Goal: Task Accomplishment & Management: Manage account settings

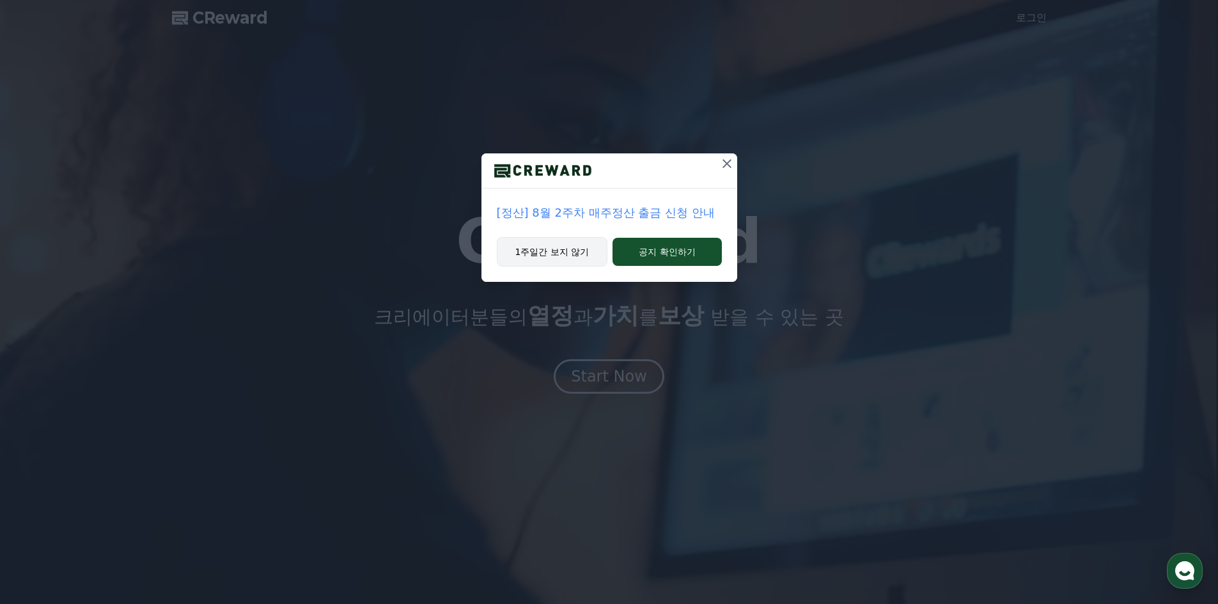
click at [548, 251] on button "1주일간 보지 않기" at bounding box center [552, 251] width 111 height 29
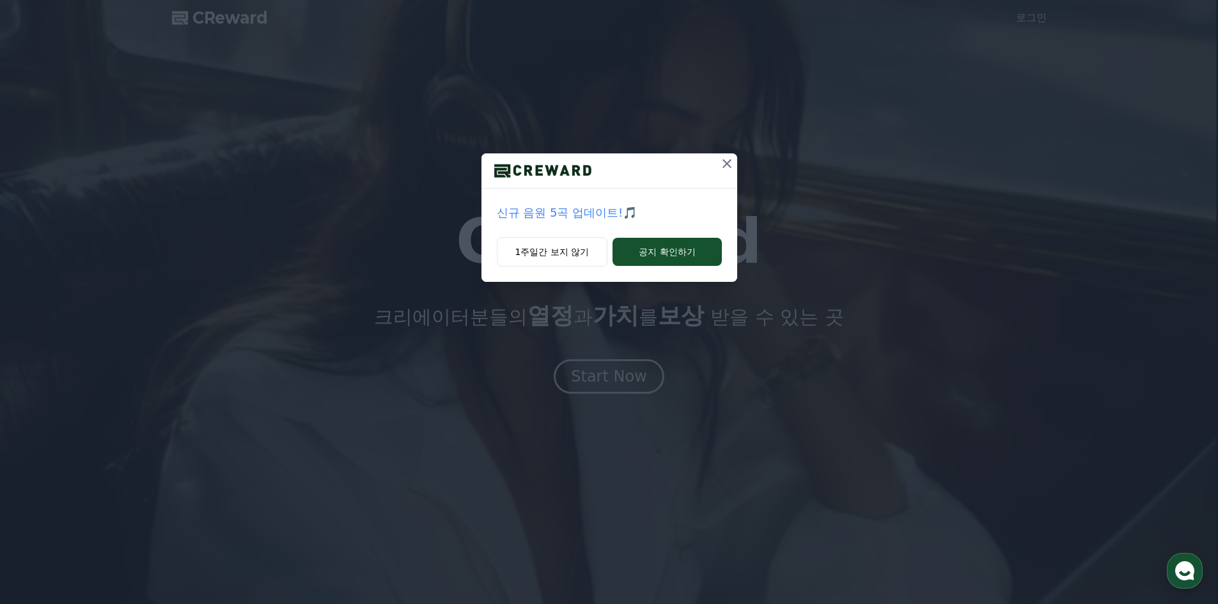
click at [731, 162] on icon at bounding box center [726, 163] width 15 height 15
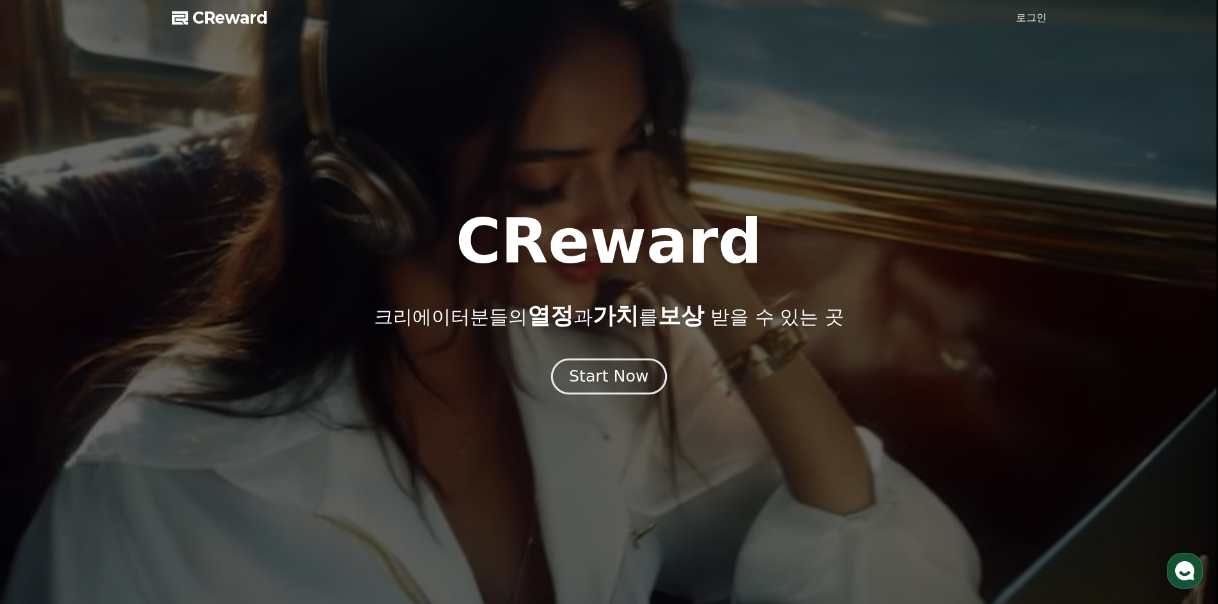
click at [602, 382] on div "Start Now" at bounding box center [608, 377] width 79 height 22
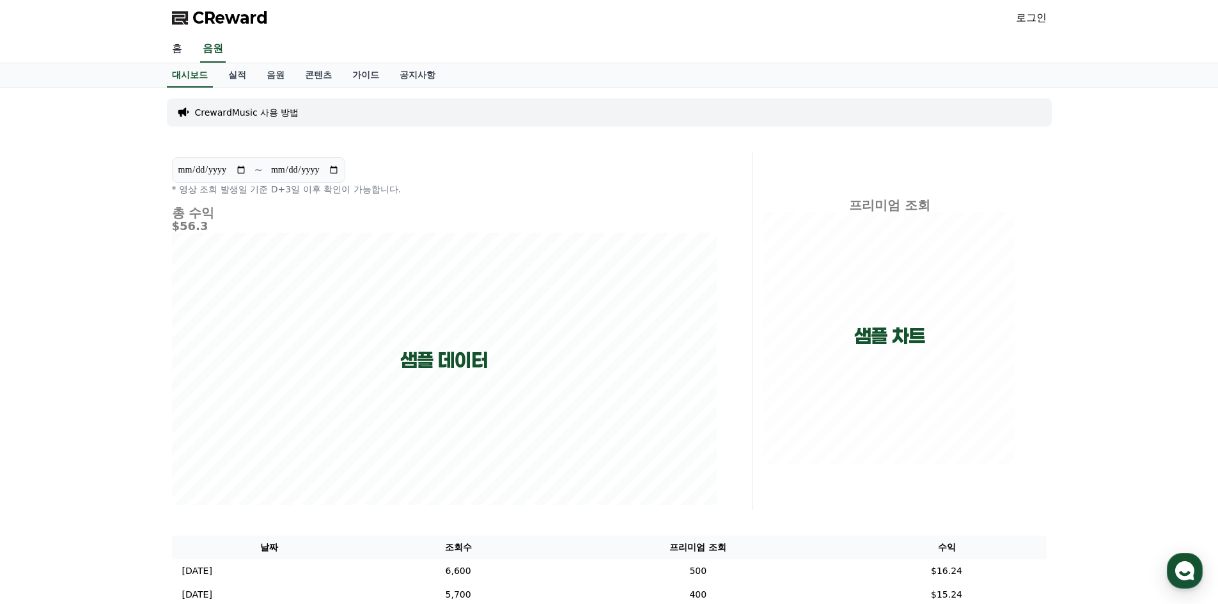
click at [180, 48] on link "홈" at bounding box center [177, 49] width 31 height 27
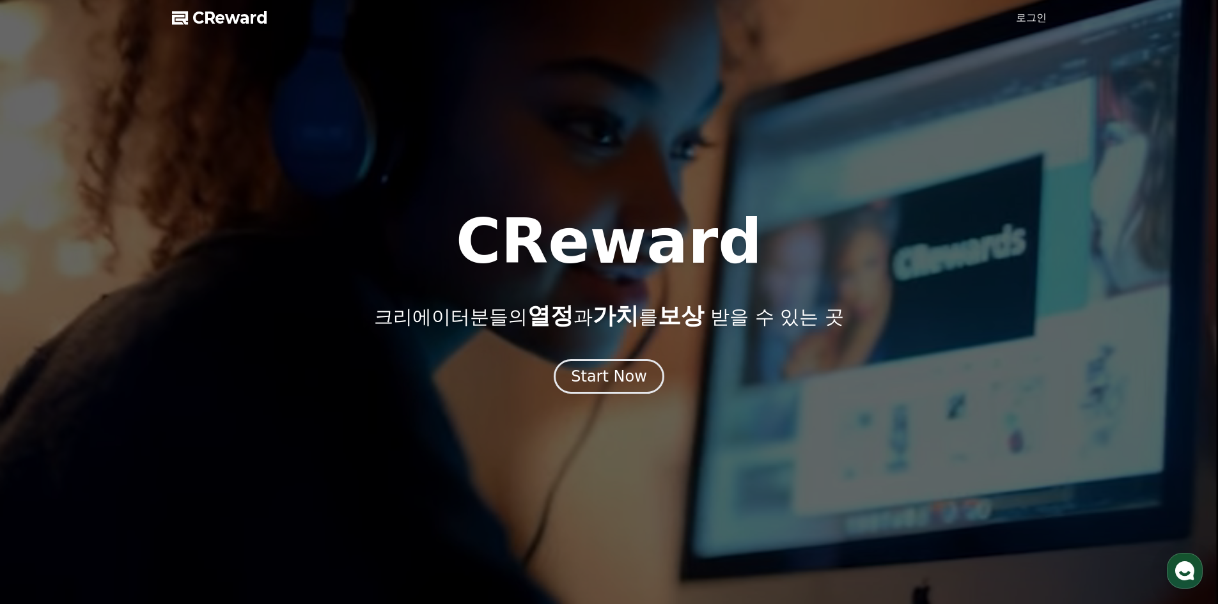
click at [1032, 19] on link "로그인" at bounding box center [1031, 17] width 31 height 15
